Goal: Book appointment/travel/reservation

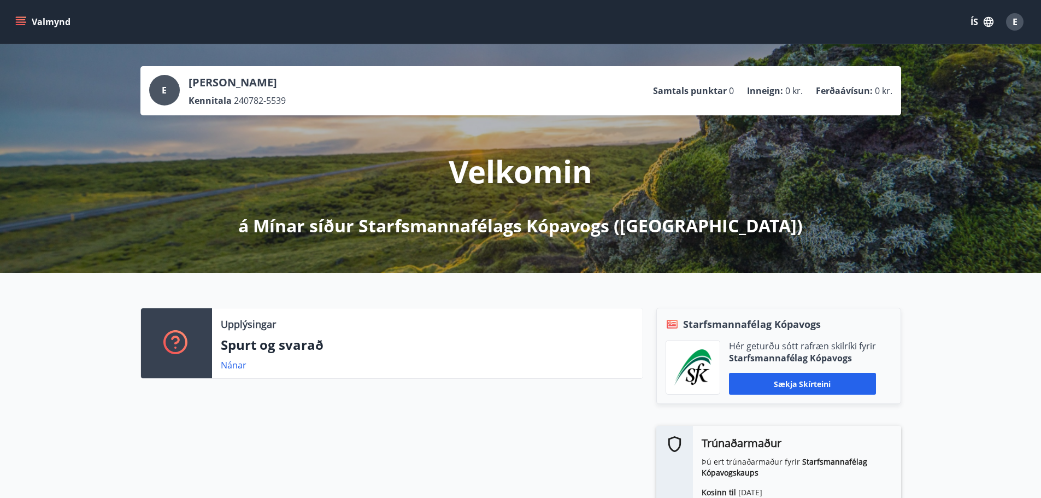
click at [19, 20] on icon "menu" at bounding box center [21, 19] width 10 height 1
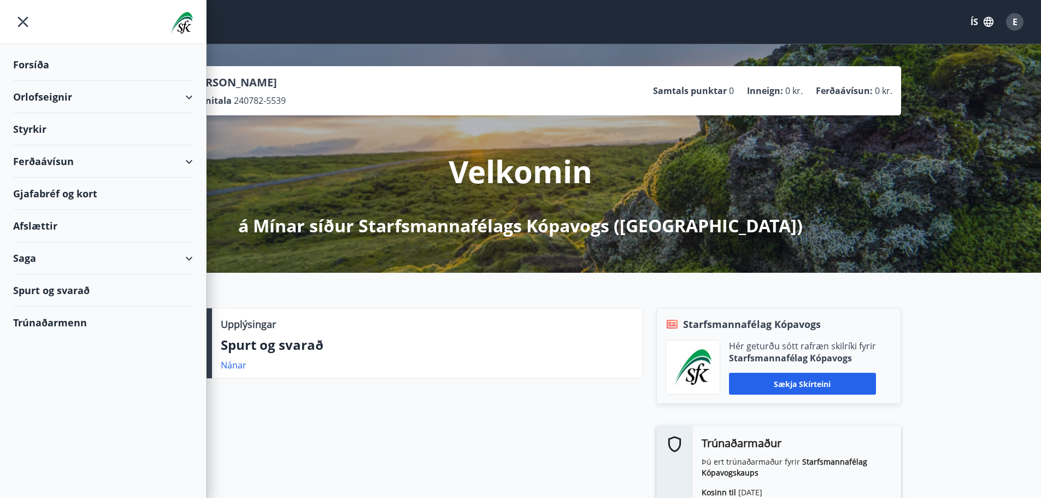
click at [54, 95] on div "Orlofseignir" at bounding box center [103, 97] width 180 height 32
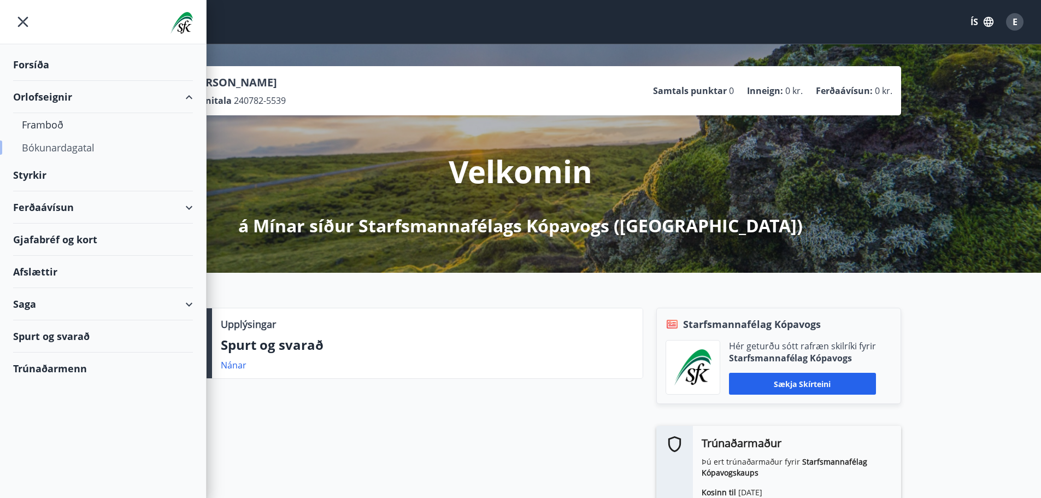
click at [56, 149] on div "Bókunardagatal" at bounding box center [103, 147] width 162 height 23
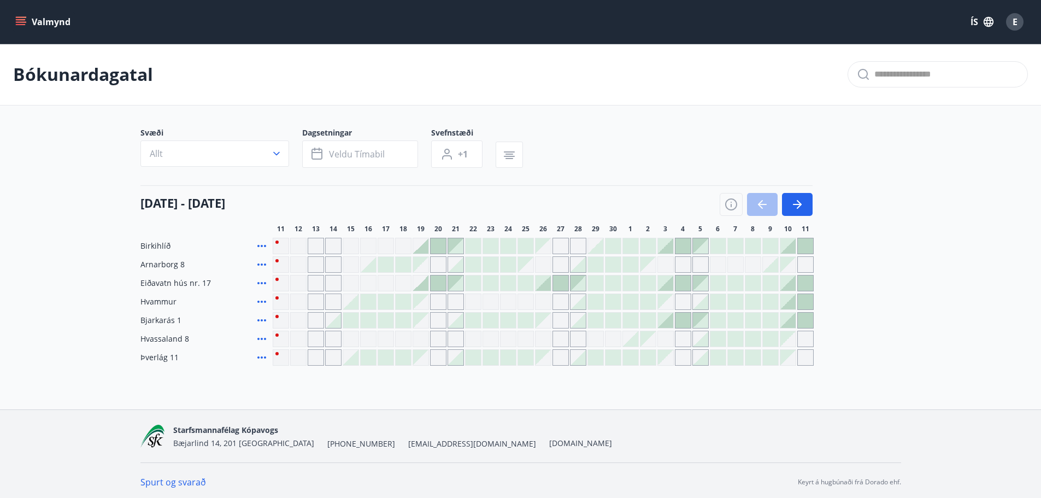
scroll to position [3, 0]
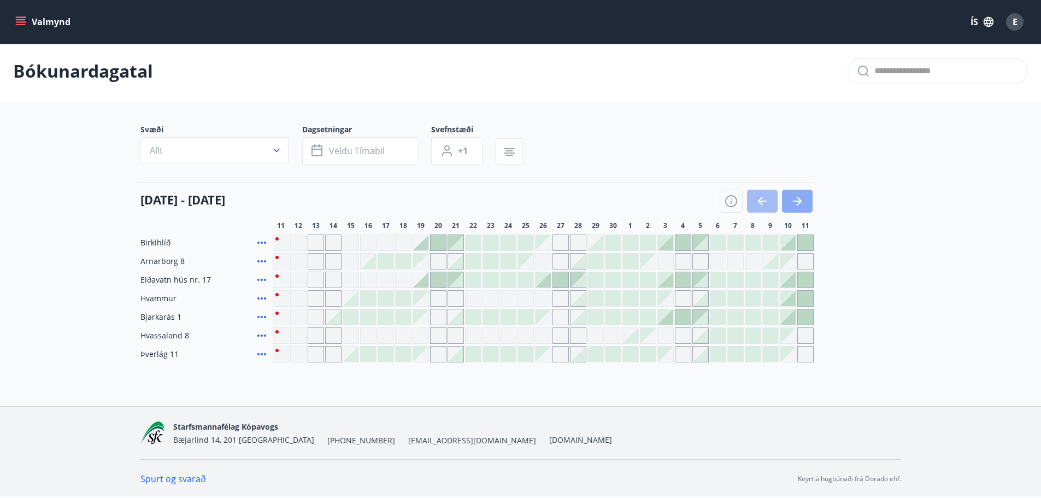
click at [807, 204] on button "button" at bounding box center [797, 201] width 31 height 23
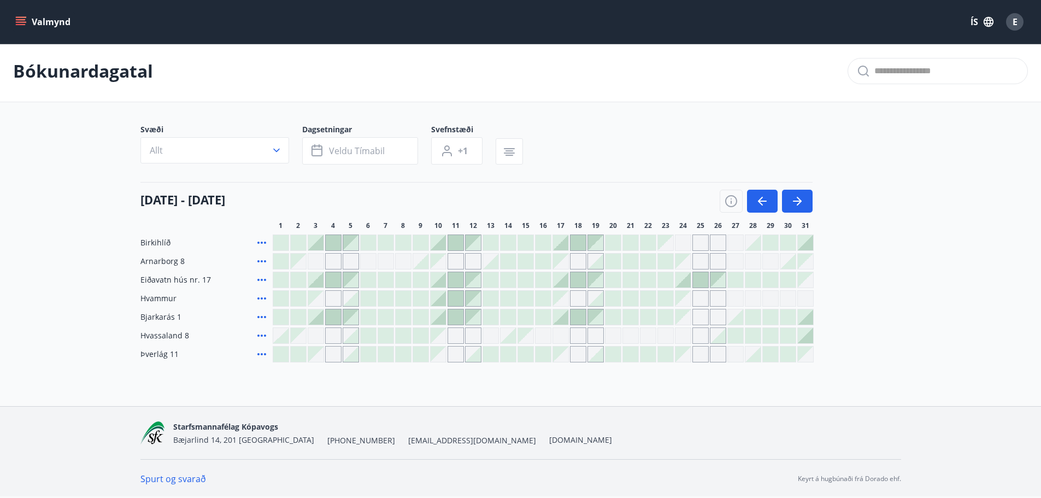
click at [563, 301] on div "Gráir dagar eru ekki bókanlegir" at bounding box center [560, 298] width 15 height 15
click at [556, 292] on div "Gráir dagar eru ekki bókanlegir" at bounding box center [560, 298] width 15 height 15
click at [490, 300] on div at bounding box center [490, 298] width 15 height 15
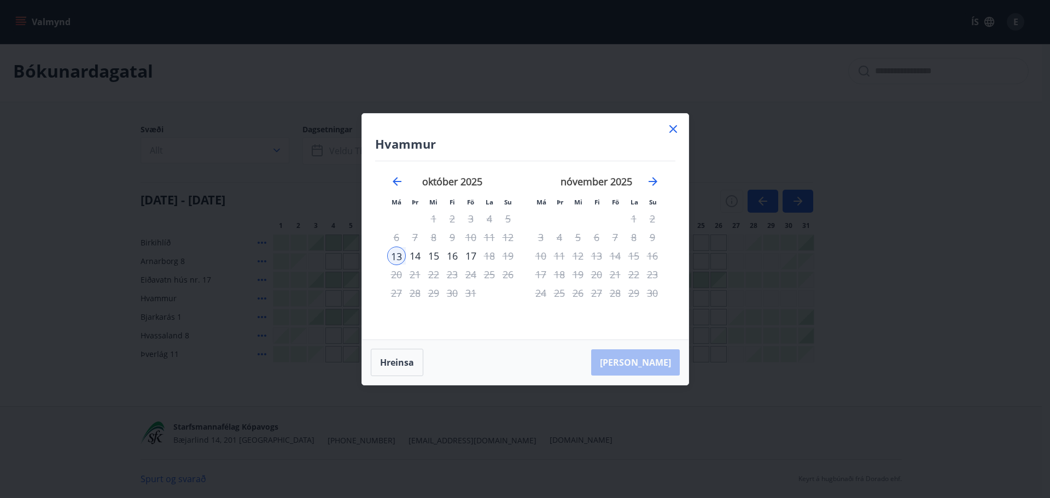
click at [671, 129] on icon at bounding box center [672, 128] width 13 height 13
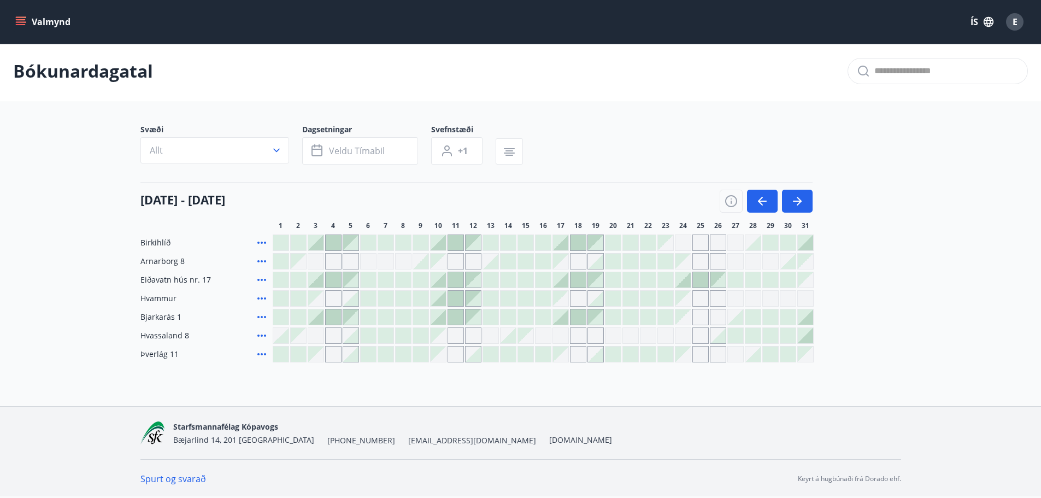
click at [443, 302] on div at bounding box center [438, 298] width 15 height 15
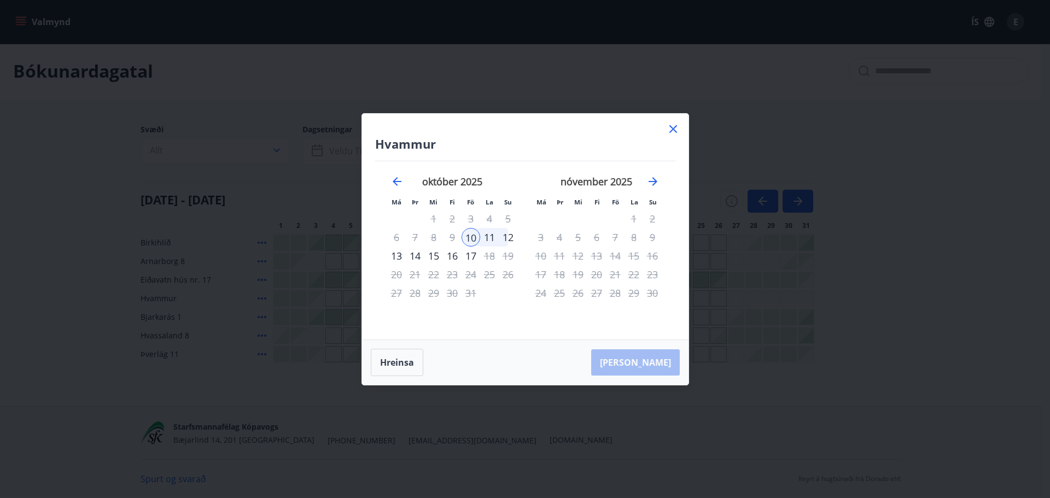
click at [674, 127] on icon at bounding box center [672, 128] width 13 height 13
